Goal: Check status: Check status

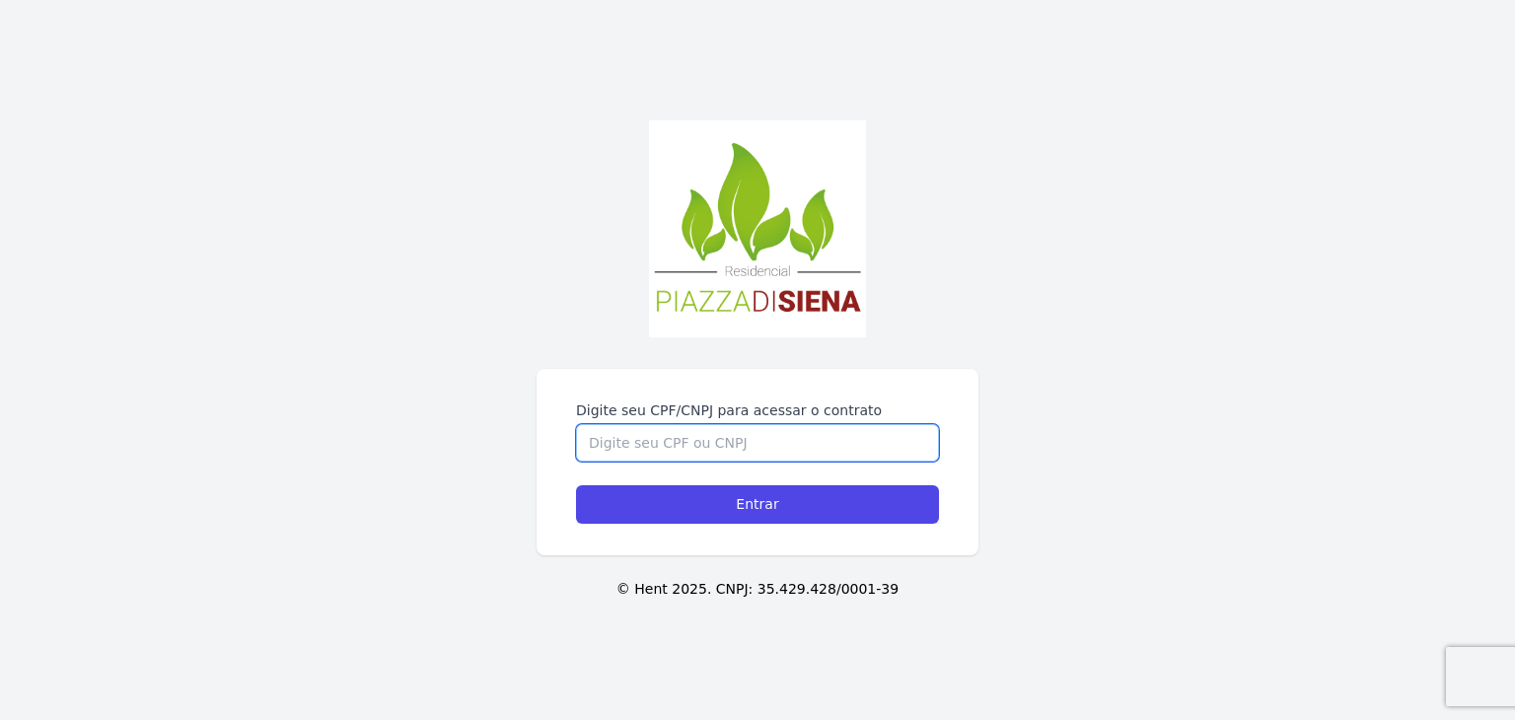
click at [702, 447] on input "Digite seu CPF/CNPJ para acessar o contrato" at bounding box center [757, 442] width 363 height 37
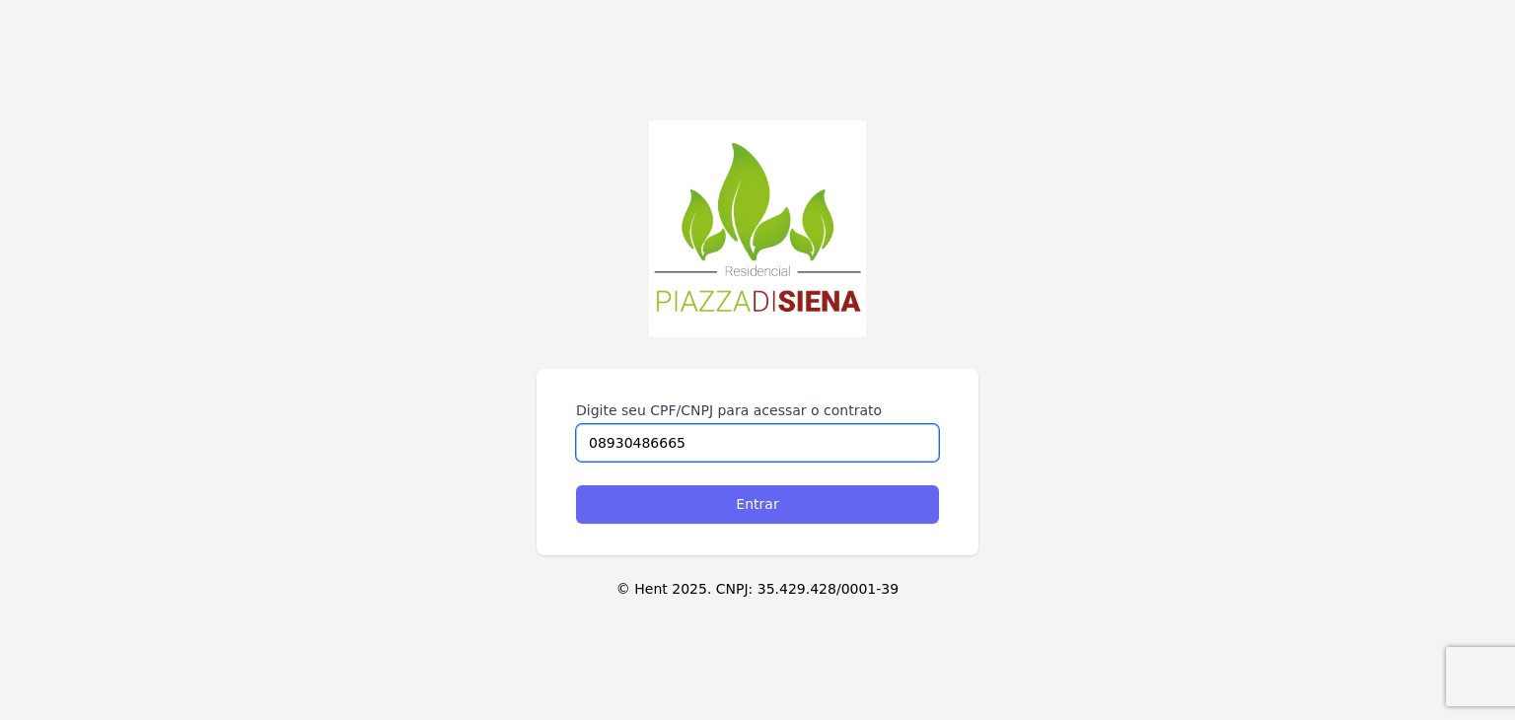
type input "08930486665"
click at [749, 507] on input "Entrar" at bounding box center [757, 504] width 363 height 38
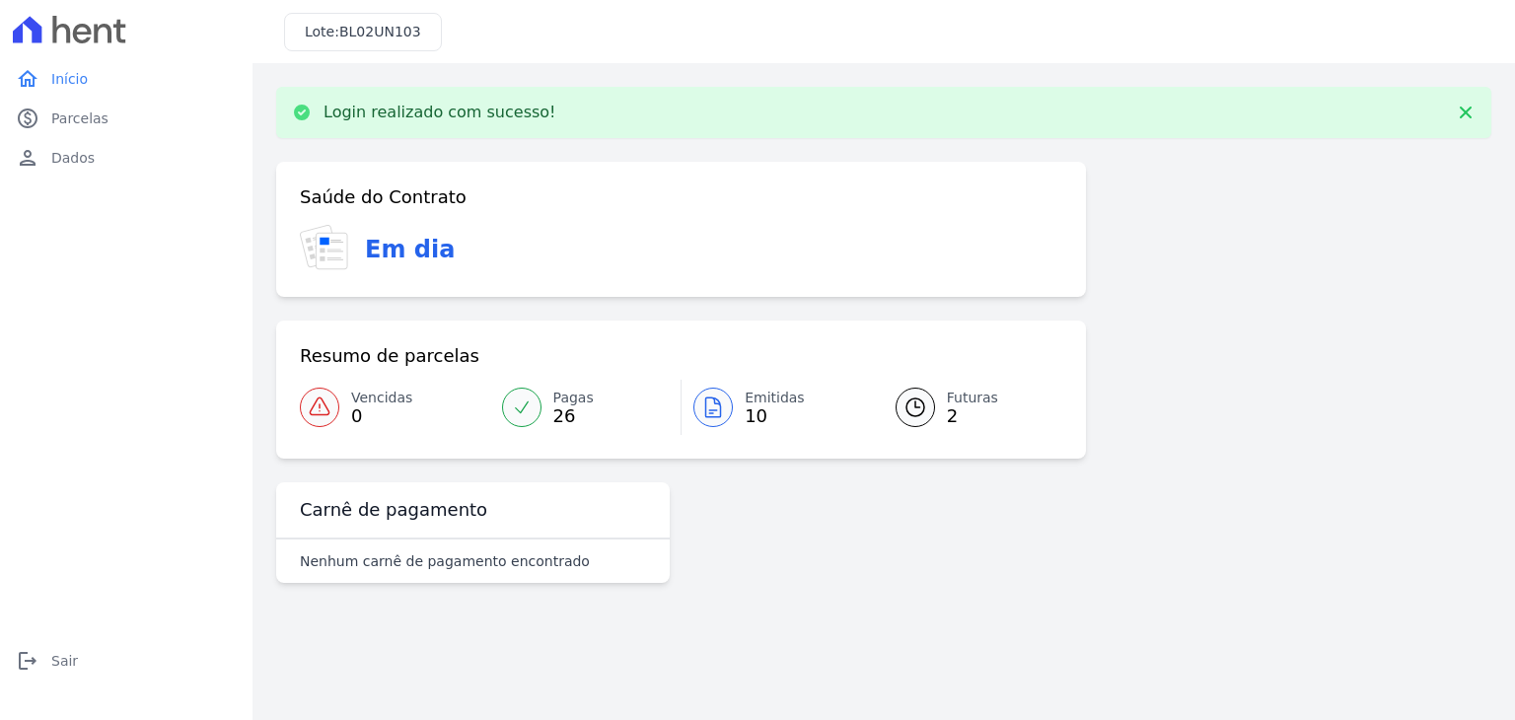
click at [749, 507] on div "Saúde do Contrato Em dia Resumo de parcelas Vencidas 0 Pagas 26 Emitidas 10 Fut…" at bounding box center [681, 376] width 810 height 429
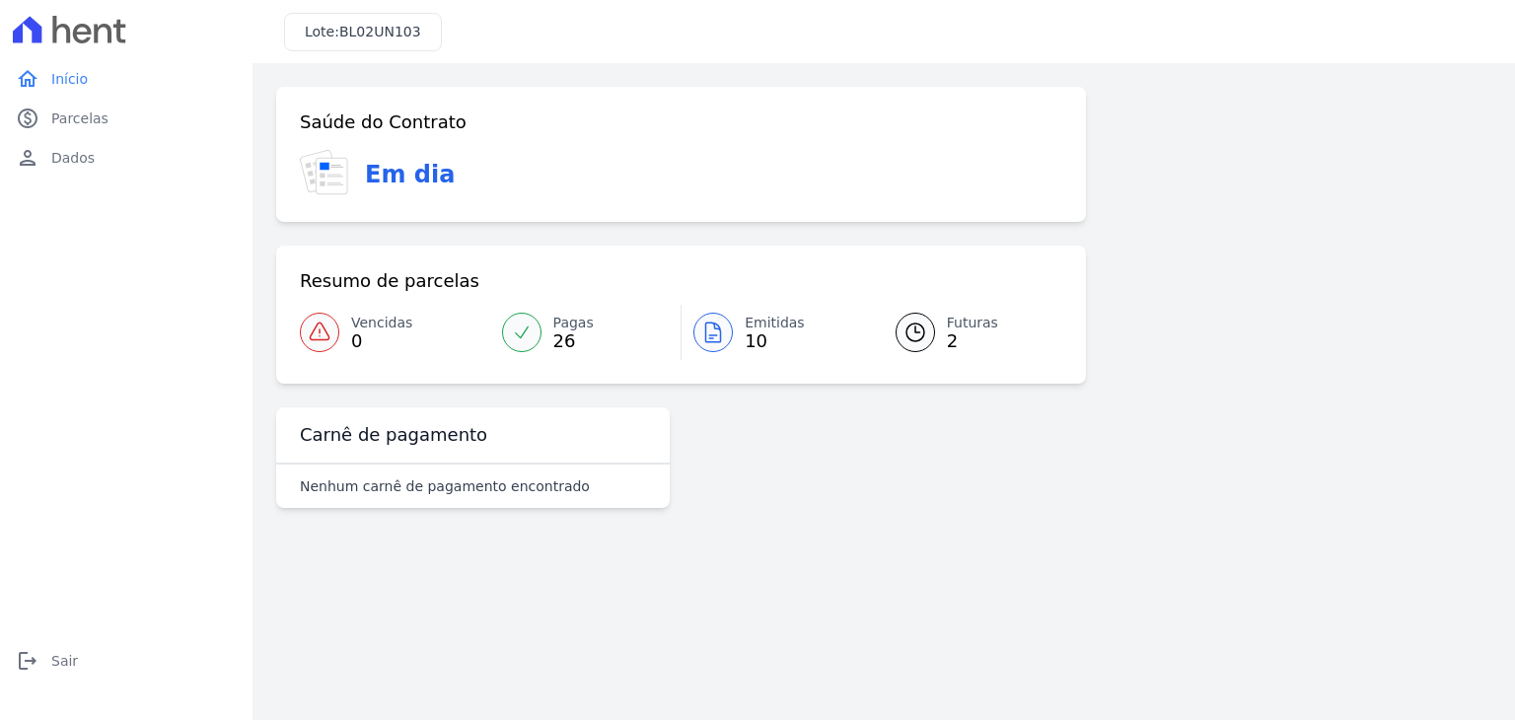
click at [720, 348] on div at bounding box center [712, 332] width 39 height 39
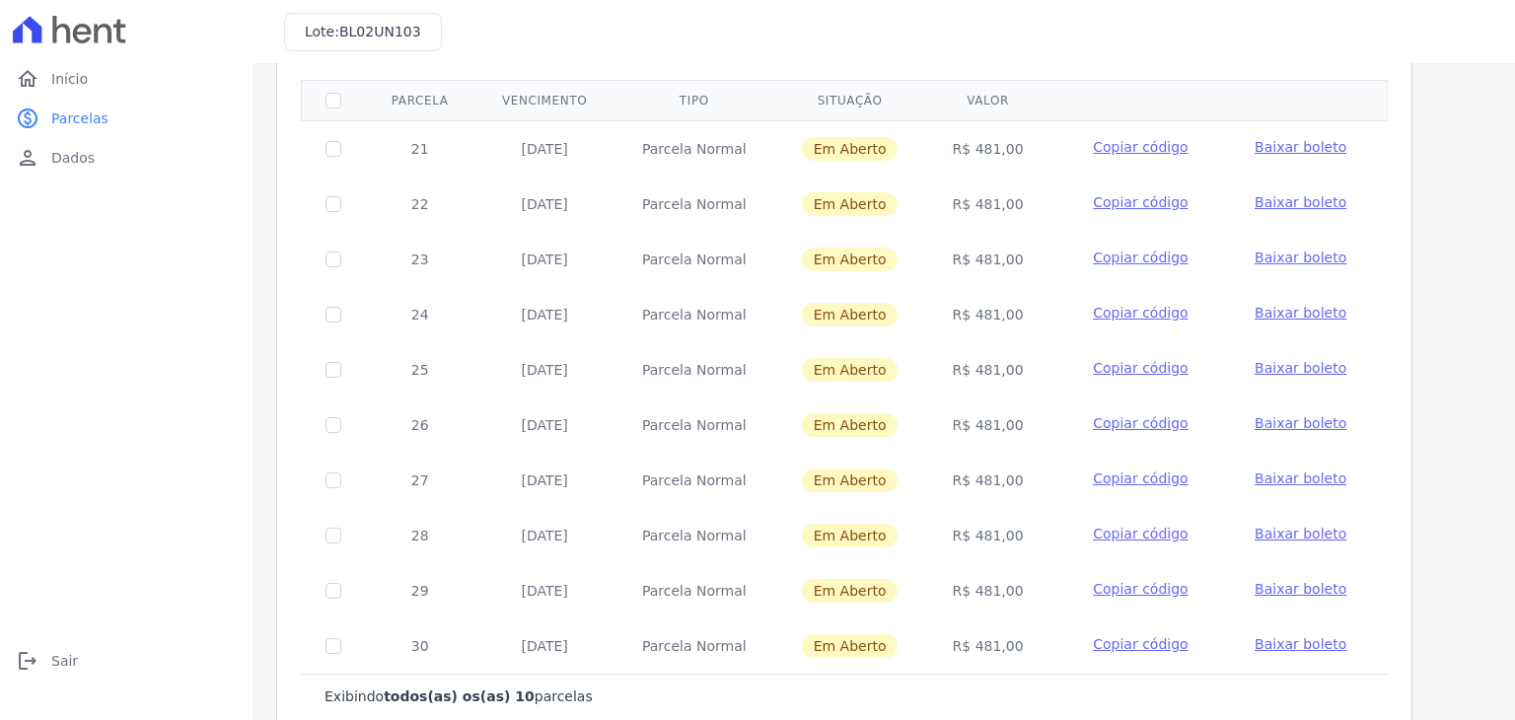
scroll to position [188, 0]
